Goal: Task Accomplishment & Management: Use online tool/utility

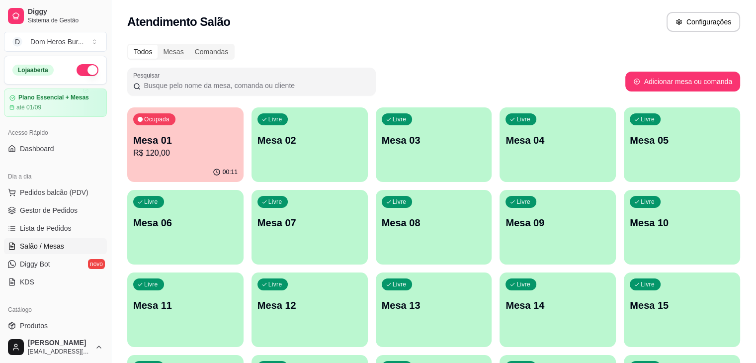
click at [316, 44] on div "Todos Mesas Comandas" at bounding box center [433, 52] width 613 height 16
click at [206, 122] on div "Ocupada Mesa 01 R$ 120,00" at bounding box center [185, 135] width 113 height 54
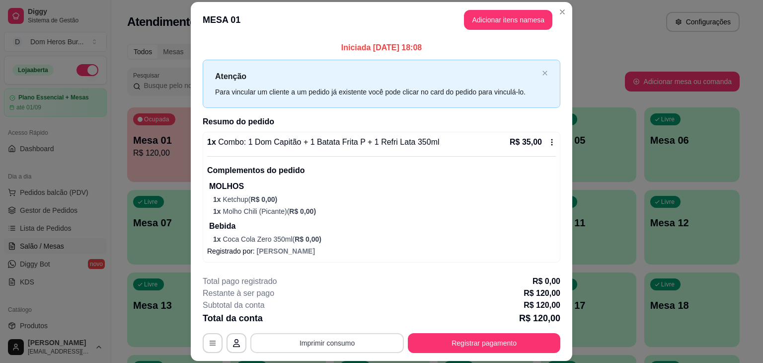
click at [370, 346] on button "Imprimir consumo" at bounding box center [328, 343] width 154 height 20
click at [328, 325] on button "IMPRESSORA" at bounding box center [327, 319] width 70 height 15
click at [449, 346] on button "Registrar pagamento" at bounding box center [484, 343] width 153 height 20
click at [466, 350] on button "Registrar pagamento" at bounding box center [485, 343] width 148 height 19
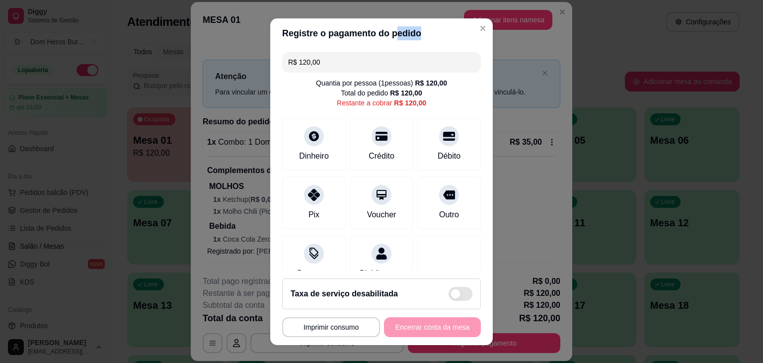
drag, startPoint x: 389, startPoint y: 43, endPoint x: 392, endPoint y: 52, distance: 9.4
click at [392, 52] on section "**********" at bounding box center [381, 181] width 223 height 327
click at [392, 52] on input "R$ 120,00" at bounding box center [381, 62] width 187 height 20
click at [359, 66] on input "R$ 120,00" at bounding box center [381, 62] width 187 height 20
click at [315, 149] on div "Dinheiro" at bounding box center [314, 155] width 33 height 13
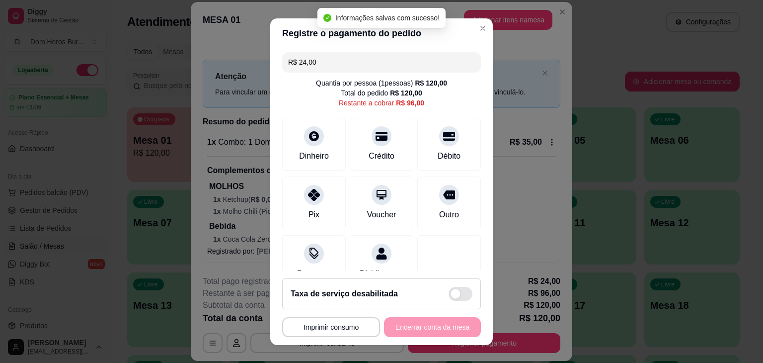
type input "R$ 96,00"
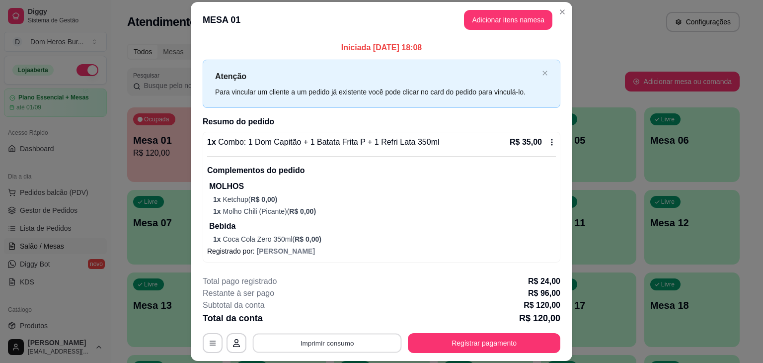
click at [309, 338] on button "Imprimir consumo" at bounding box center [327, 343] width 149 height 19
click at [471, 340] on button "Registrar pagamento" at bounding box center [484, 343] width 153 height 20
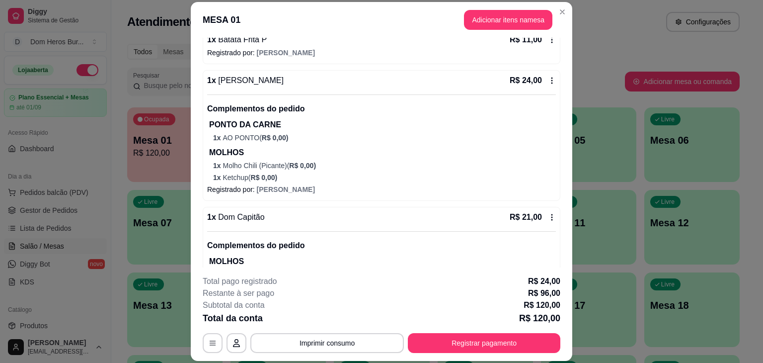
scroll to position [460, 0]
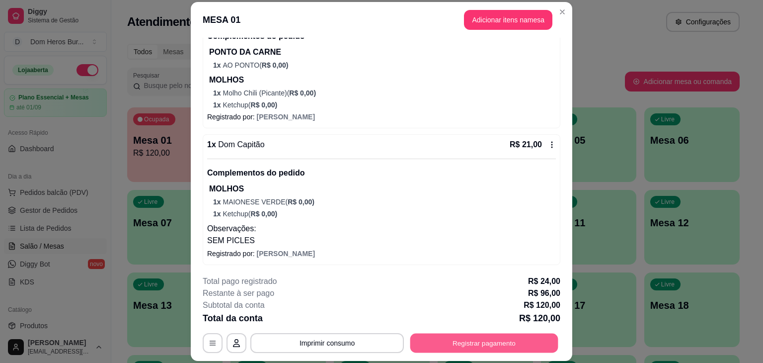
click at [448, 344] on button "Registrar pagamento" at bounding box center [485, 343] width 148 height 19
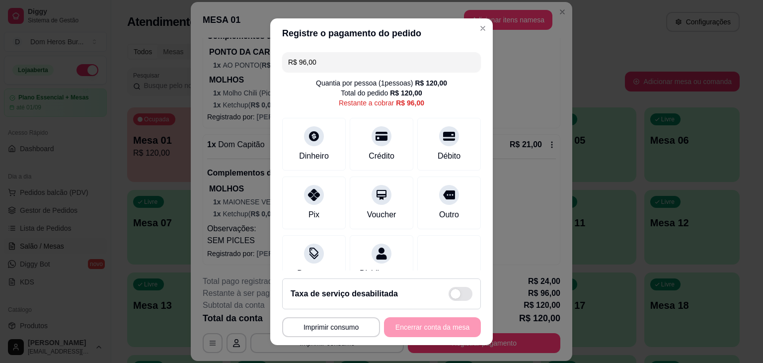
click at [326, 64] on input "R$ 96,00" at bounding box center [381, 62] width 187 height 20
click at [304, 148] on div "Dinheiro" at bounding box center [314, 142] width 70 height 58
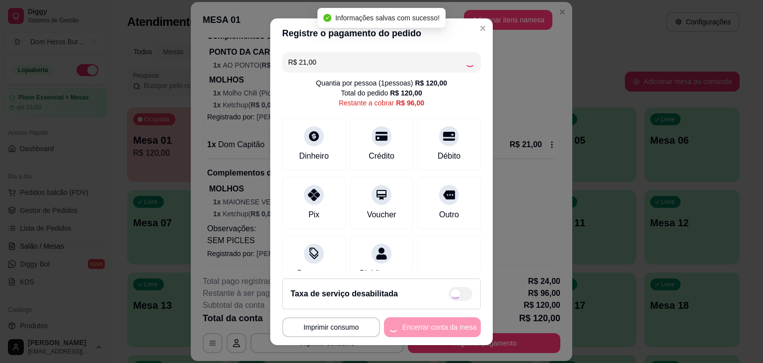
type input "R$ 75,00"
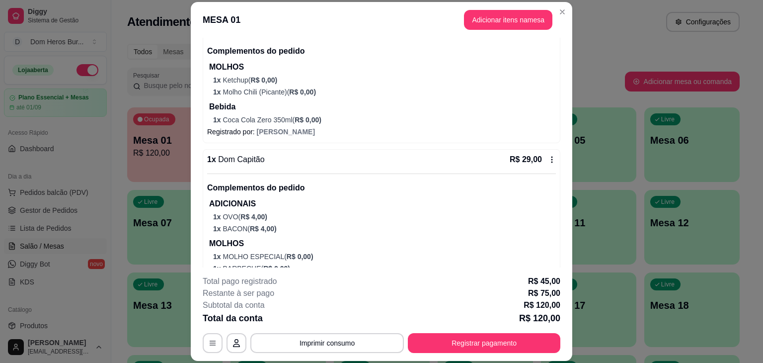
scroll to position [92, 0]
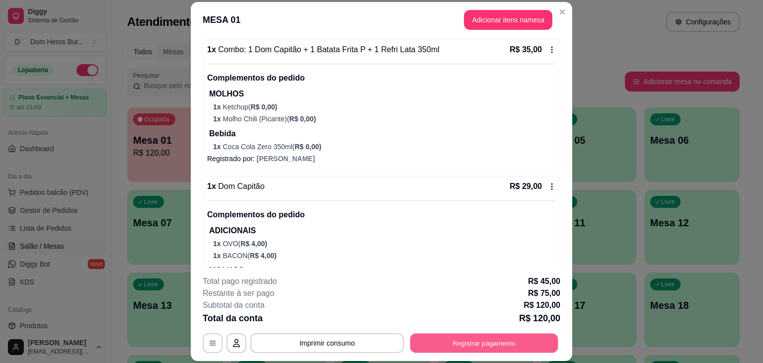
click at [489, 342] on button "Registrar pagamento" at bounding box center [485, 343] width 148 height 19
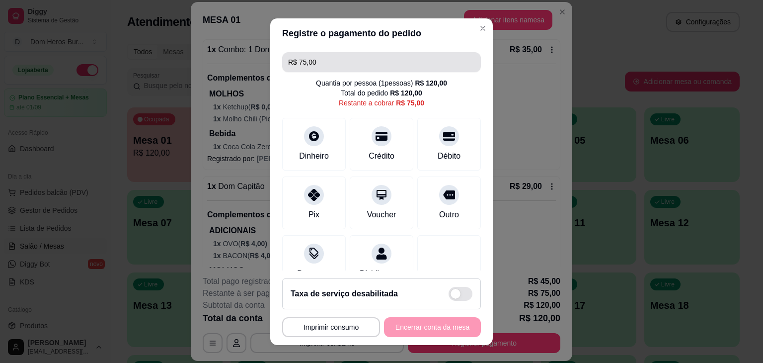
click at [380, 60] on input "R$ 75,00" at bounding box center [381, 62] width 187 height 20
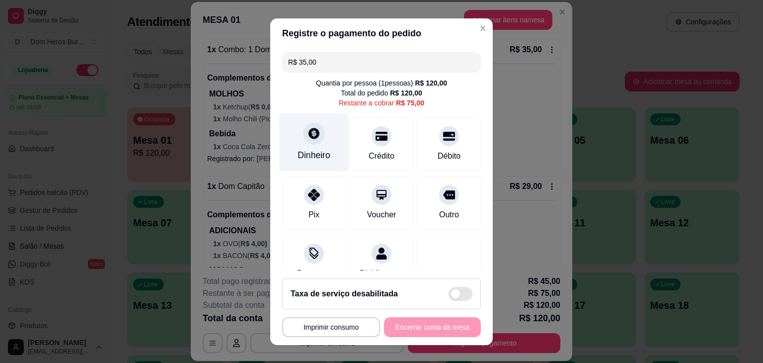
click at [315, 143] on div "Dinheiro" at bounding box center [314, 142] width 70 height 58
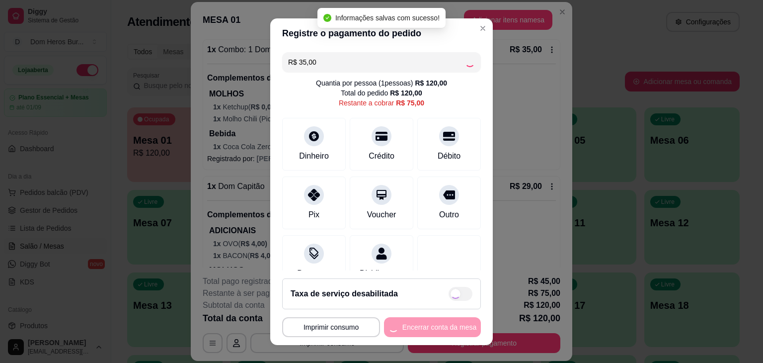
type input "R$ 40,00"
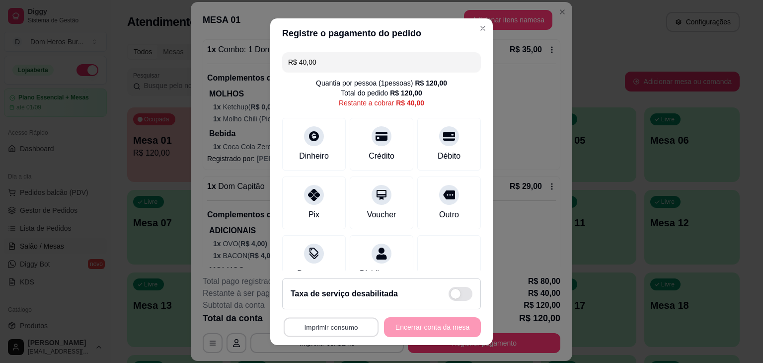
click at [335, 328] on button "Imprimir consumo" at bounding box center [331, 326] width 95 height 19
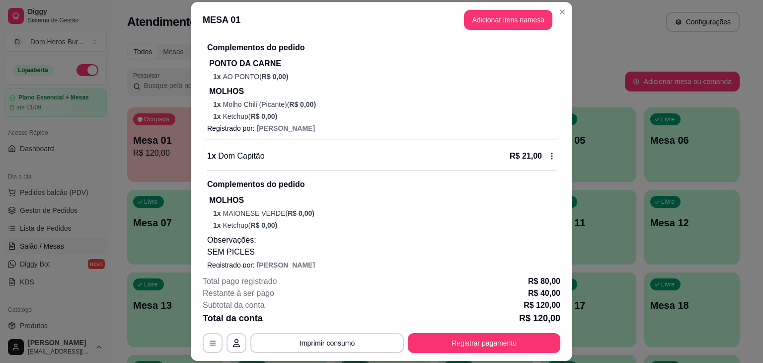
scroll to position [460, 0]
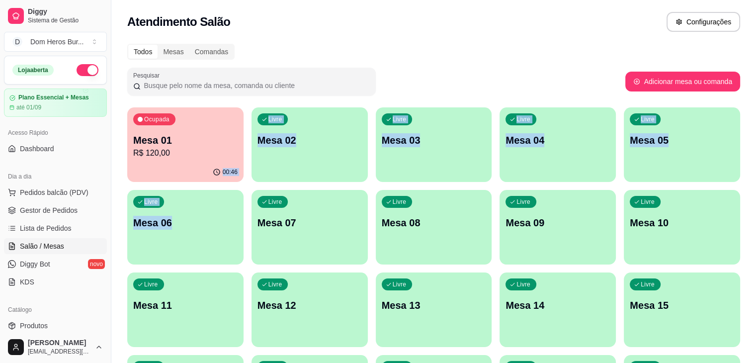
drag, startPoint x: 121, startPoint y: 195, endPoint x: 134, endPoint y: 173, distance: 25.4
click at [134, 173] on div "Todos Mesas Comandas Pesquisar Adicionar mesa ou comanda Ocupada Mesa 01 R$ 120…" at bounding box center [433, 322] width 645 height 569
click at [134, 173] on div "00:46" at bounding box center [185, 171] width 113 height 19
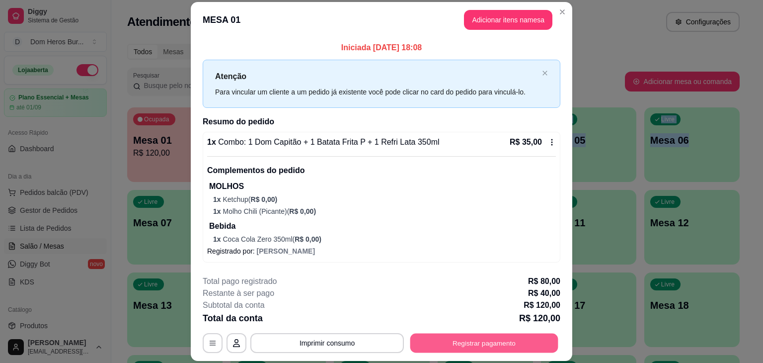
click at [435, 345] on button "Registrar pagamento" at bounding box center [485, 343] width 148 height 19
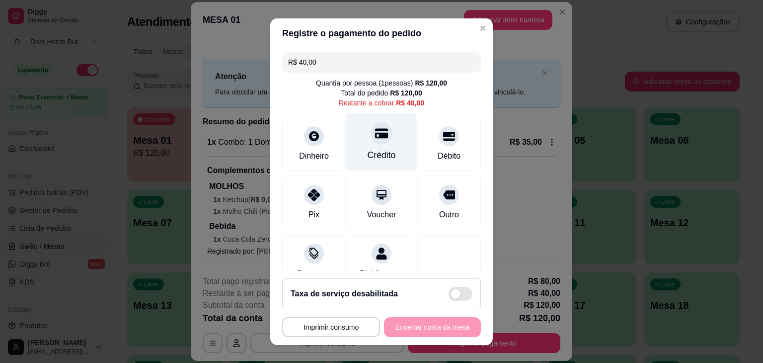
click at [347, 145] on div "Crédito" at bounding box center [382, 142] width 70 height 58
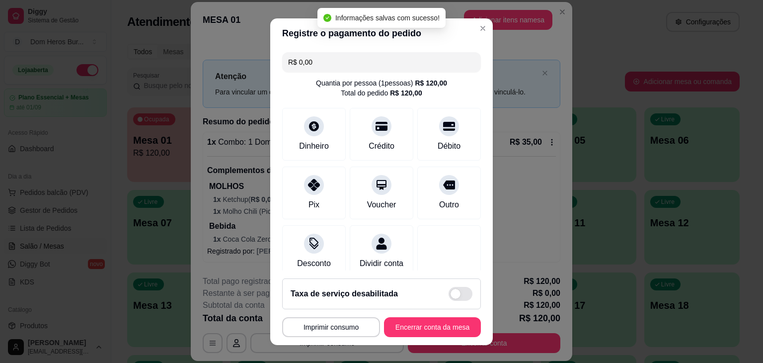
scroll to position [187, 0]
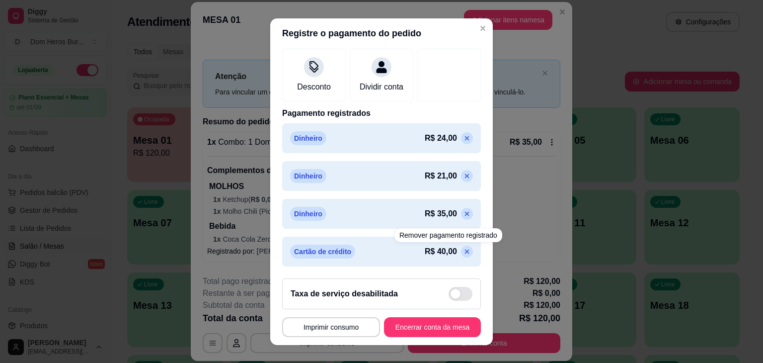
click at [463, 254] on icon at bounding box center [467, 252] width 8 height 8
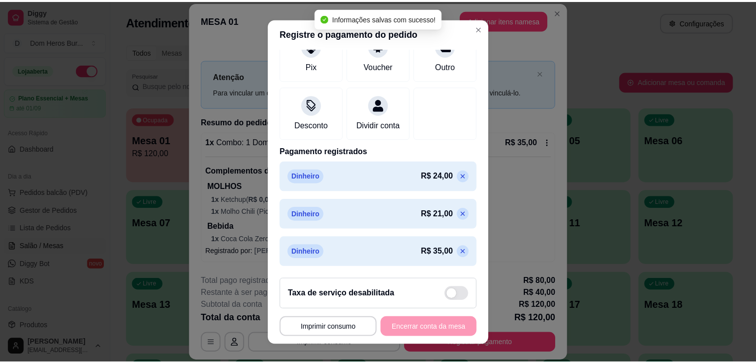
scroll to position [0, 0]
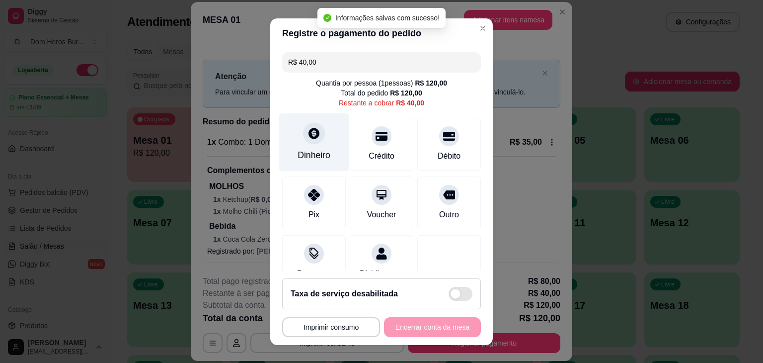
click at [328, 133] on div "Dinheiro" at bounding box center [314, 142] width 70 height 58
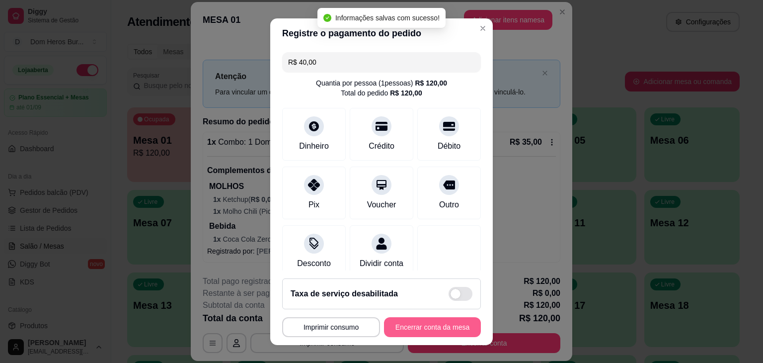
type input "R$ 0,00"
click at [421, 331] on button "Encerrar conta da mesa" at bounding box center [433, 326] width 94 height 19
